Goal: Task Accomplishment & Management: Manage account settings

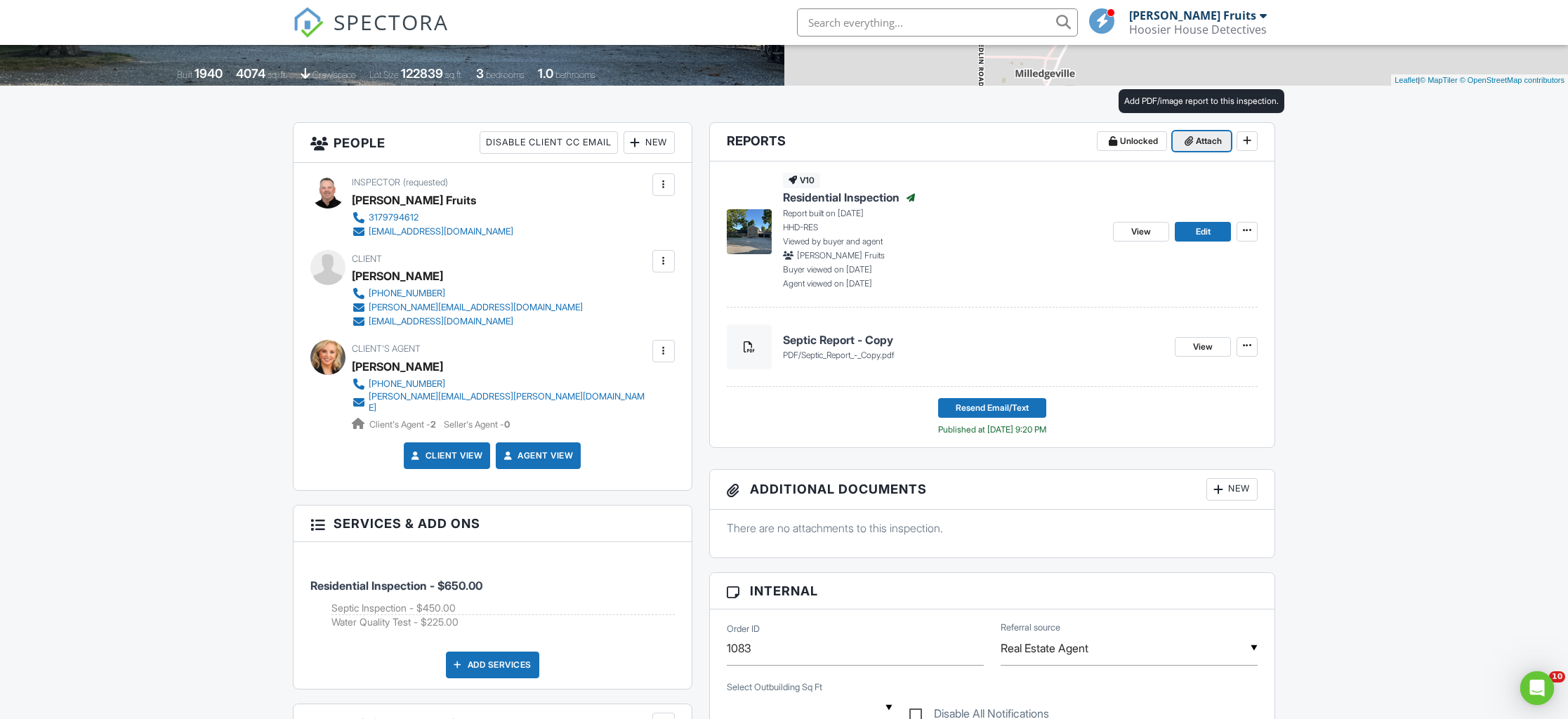
click at [1210, 138] on span "Attach" at bounding box center [1208, 141] width 26 height 14
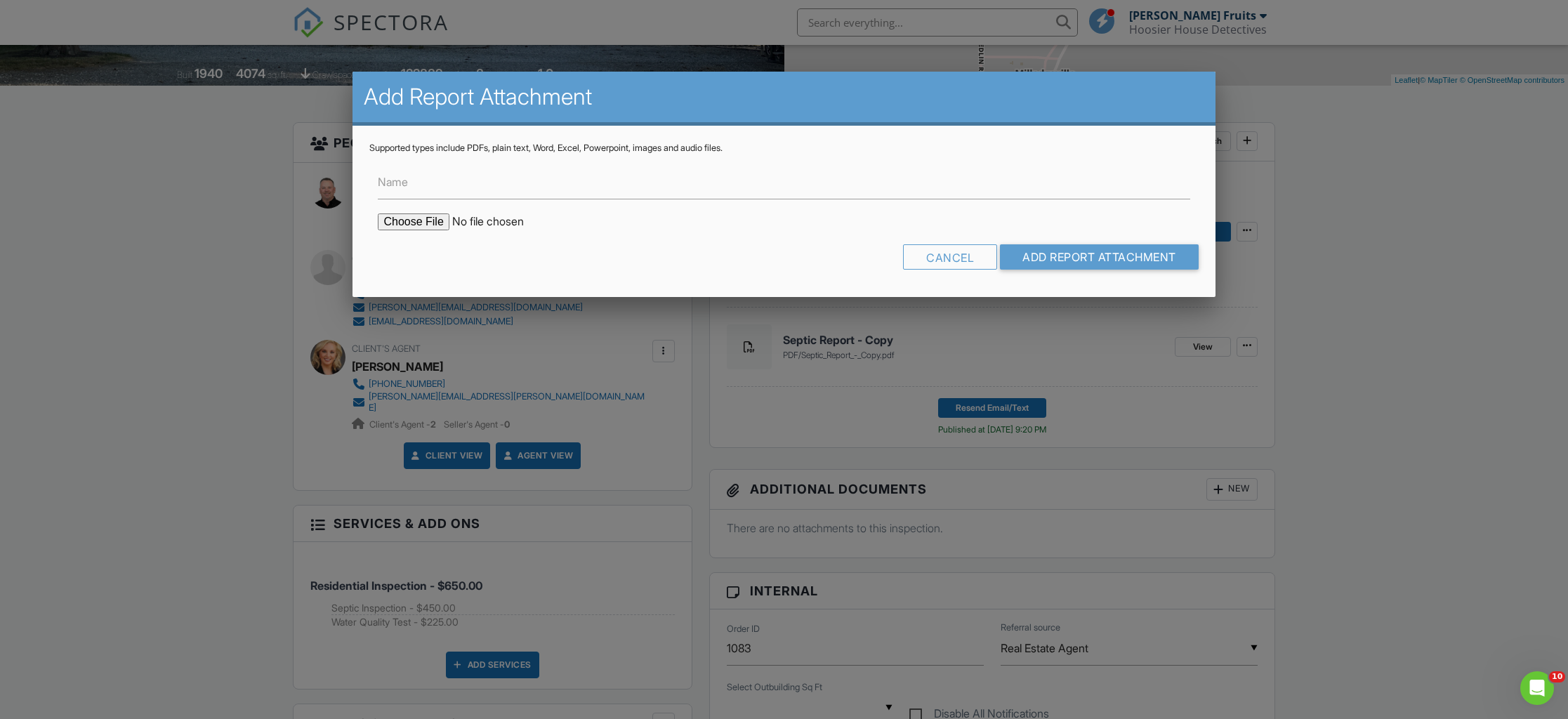
click at [411, 224] on input "file" at bounding box center [497, 221] width 239 height 17
type input "C:\fakepath\4155 St Rd 39 Water Quality Test.pdf"
click at [1081, 261] on input "Add Report Attachment" at bounding box center [1099, 257] width 199 height 25
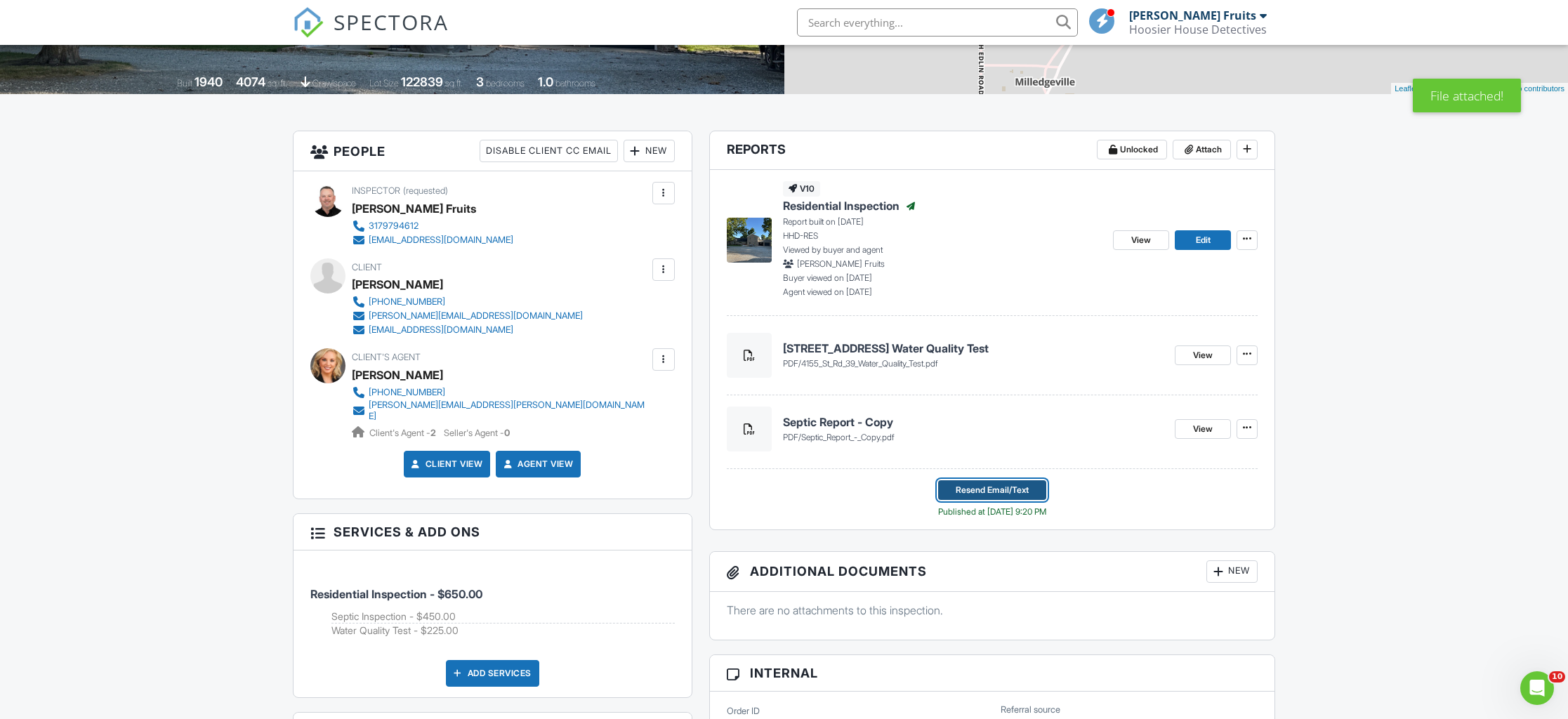
click at [991, 490] on span "Resend Email/Text" at bounding box center [992, 490] width 73 height 14
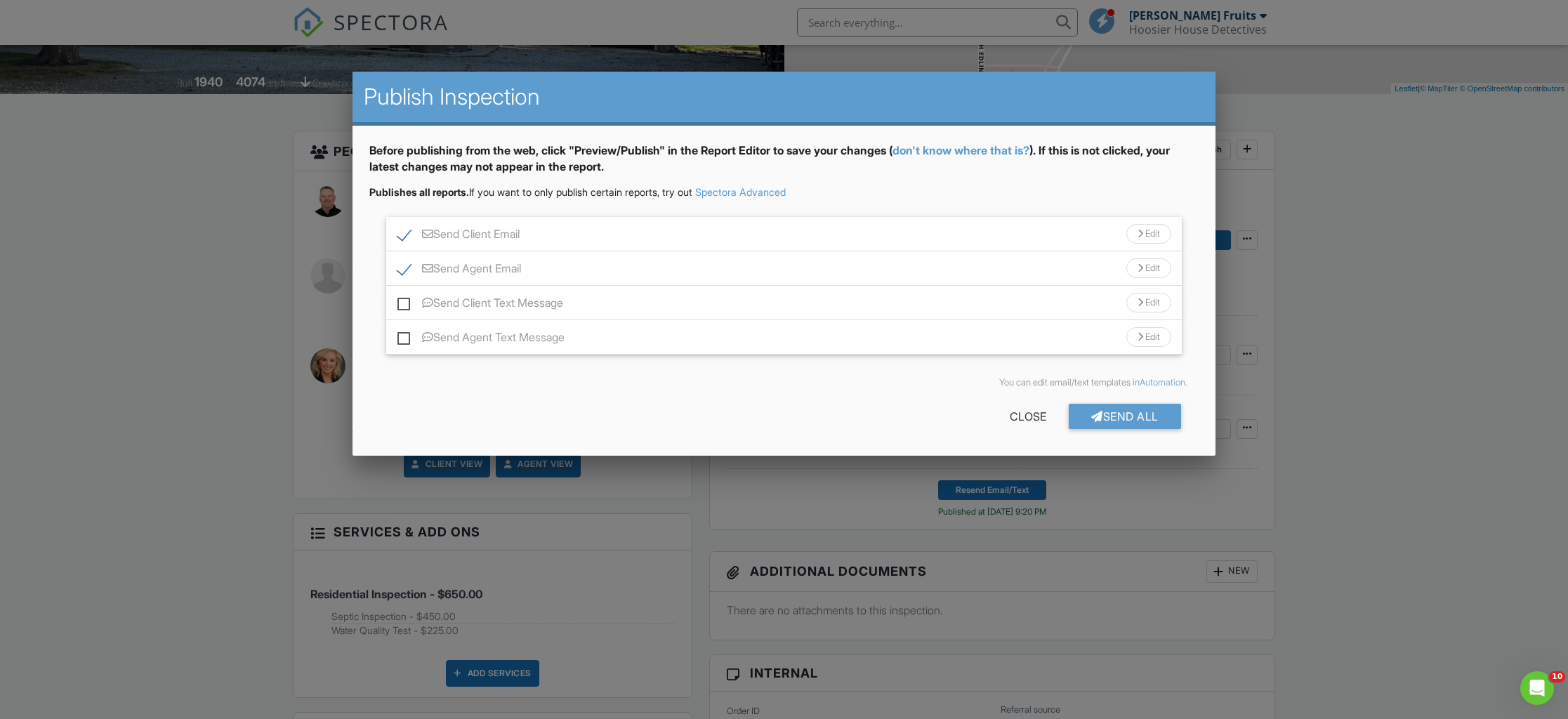
click at [405, 306] on label "Send Client Text Message" at bounding box center [480, 306] width 165 height 18
click at [405, 300] on input "Send Client Text Message" at bounding box center [402, 296] width 9 height 9
checkbox input "true"
click at [404, 348] on div "Send Agent Text Message Edit" at bounding box center [784, 337] width 795 height 34
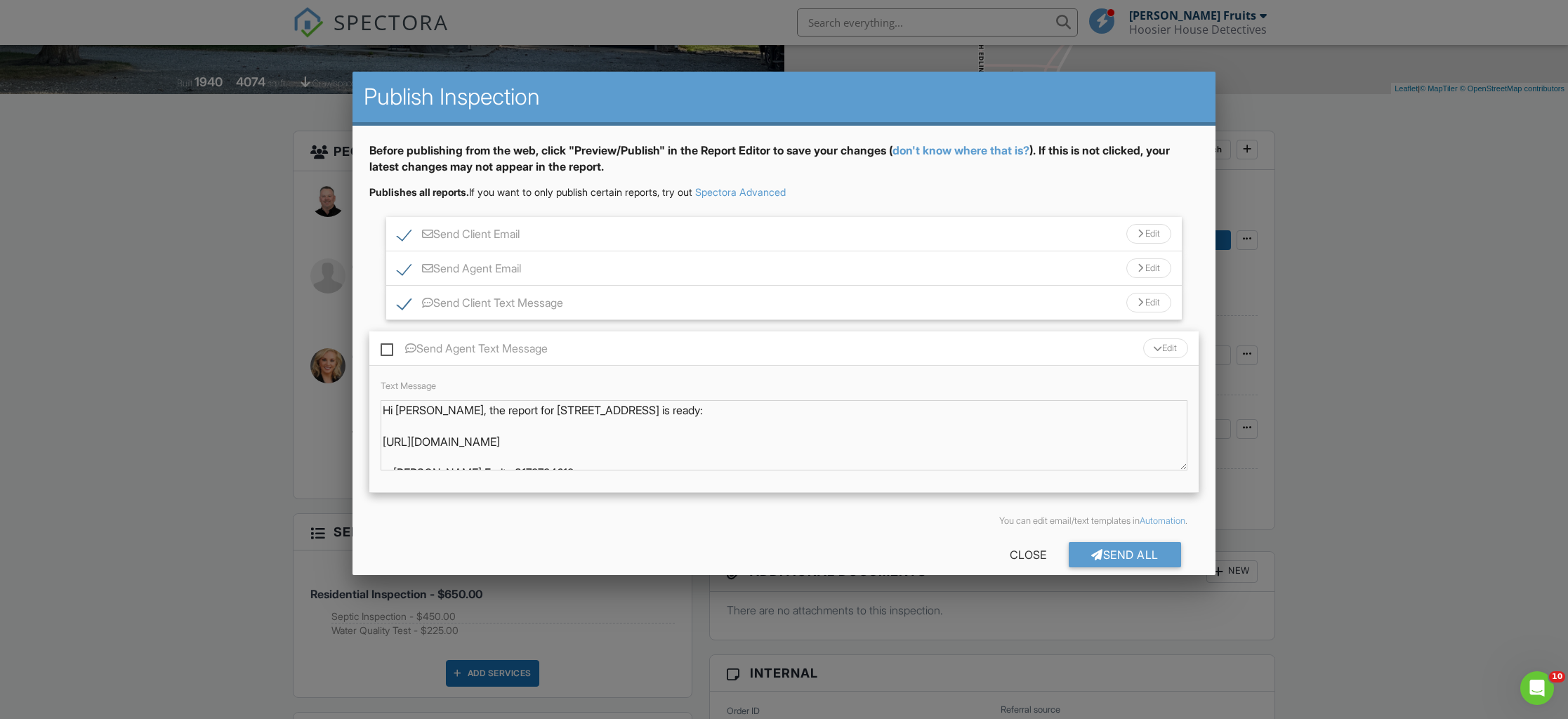
click at [384, 349] on label "Send Agent Text Message" at bounding box center [464, 351] width 167 height 18
click at [384, 346] on input "Send Agent Text Message" at bounding box center [385, 342] width 9 height 9
checkbox input "true"
click at [1114, 551] on div "Send All" at bounding box center [1125, 555] width 112 height 25
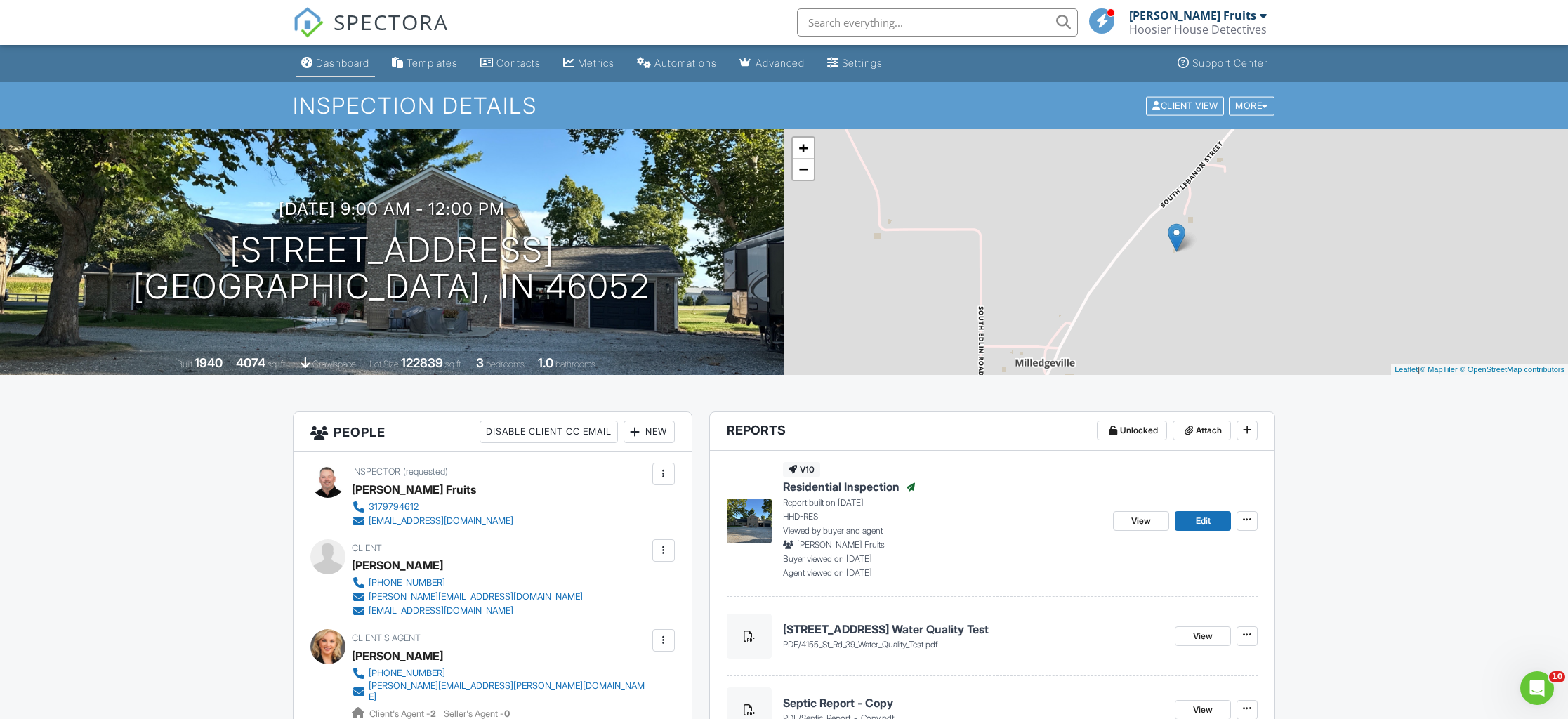
click at [341, 59] on div "Dashboard" at bounding box center [343, 62] width 53 height 12
